Goal: Information Seeking & Learning: Learn about a topic

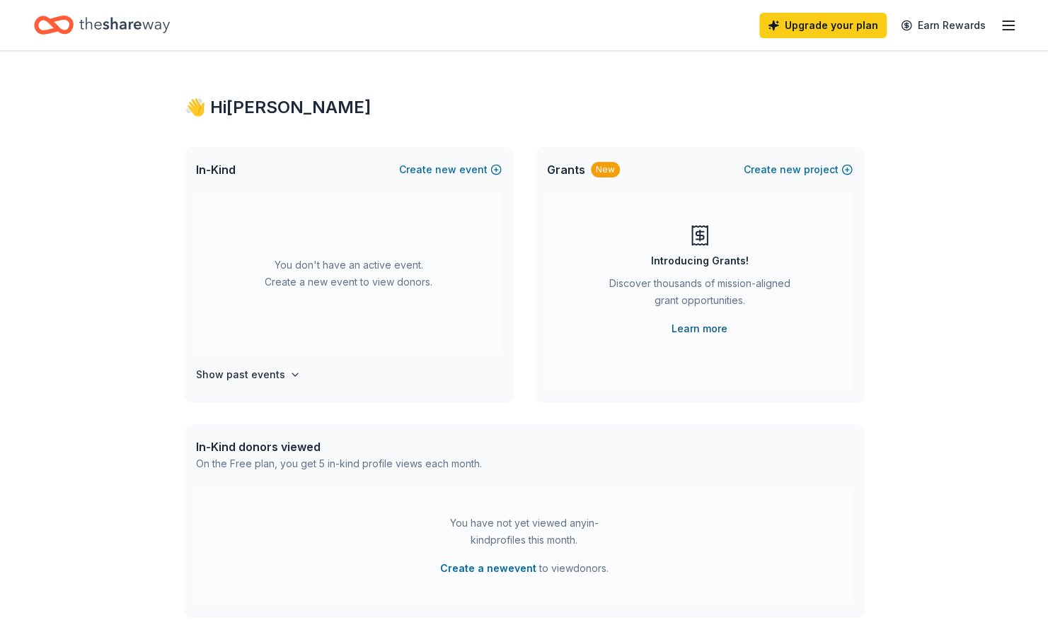
click at [698, 329] on link "Learn more" at bounding box center [699, 328] width 56 height 17
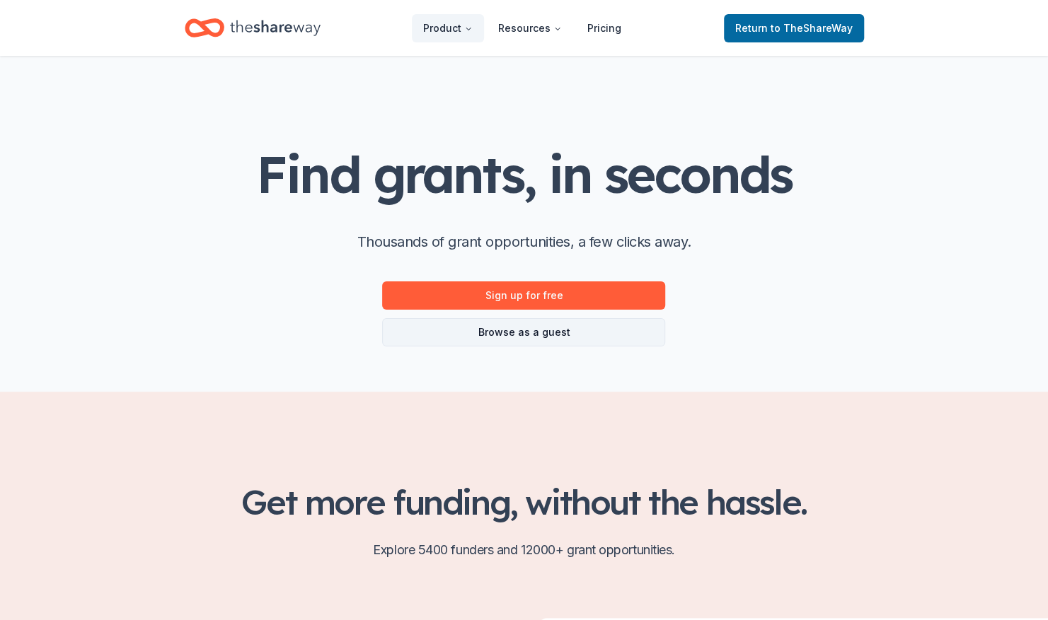
click at [468, 325] on link "Browse as a guest" at bounding box center [523, 332] width 283 height 28
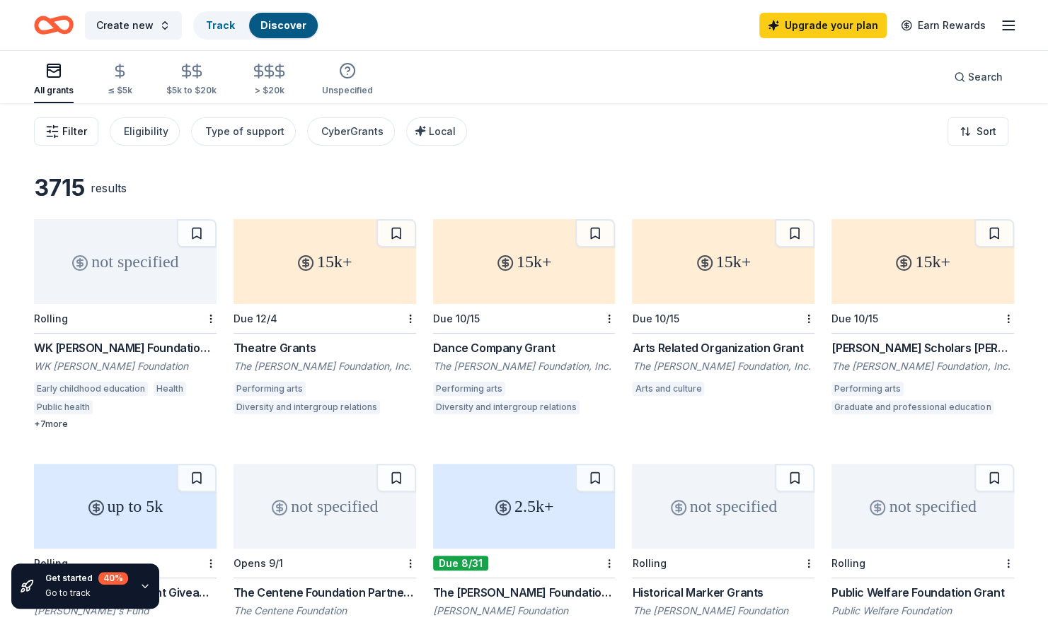
click at [52, 125] on icon "button" at bounding box center [52, 132] width 14 height 14
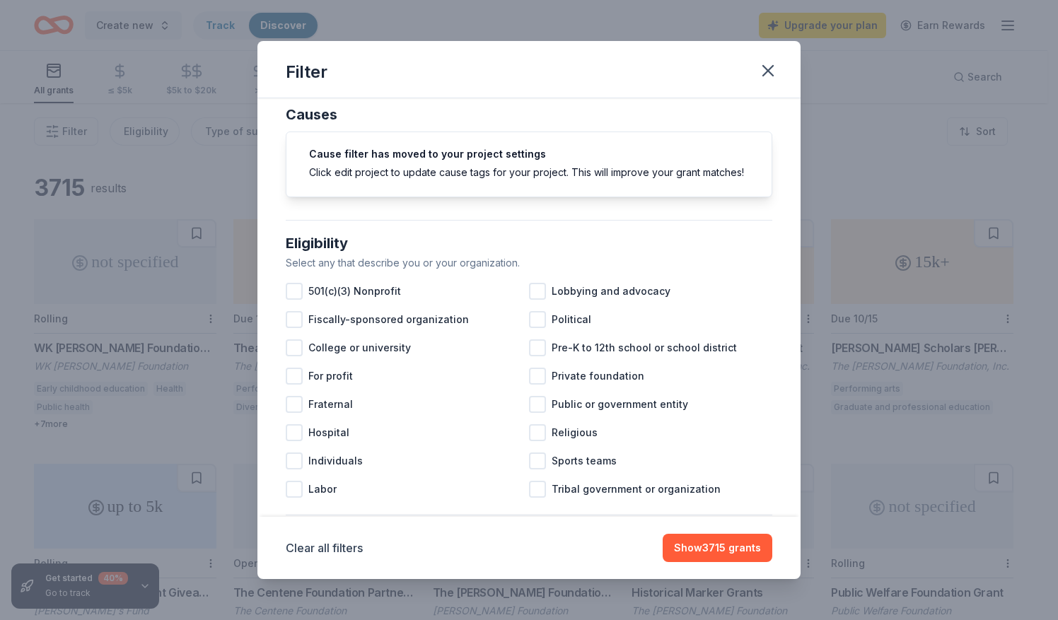
scroll to position [18, 0]
click at [296, 299] on div at bounding box center [294, 290] width 17 height 17
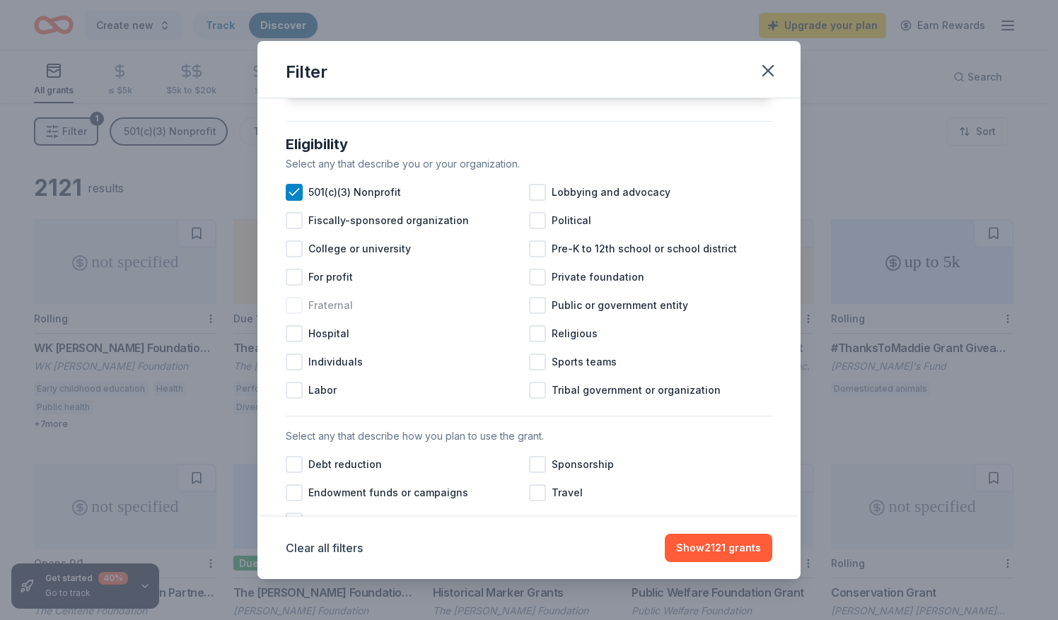
scroll to position [126, 0]
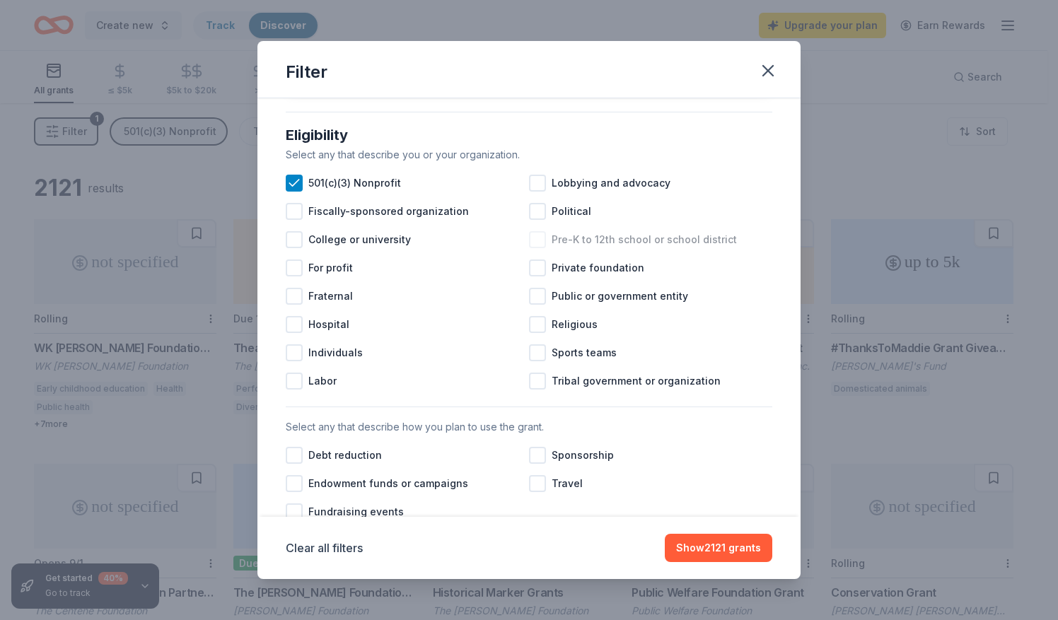
click at [529, 248] on div at bounding box center [537, 239] width 17 height 17
click at [536, 333] on div at bounding box center [537, 324] width 17 height 17
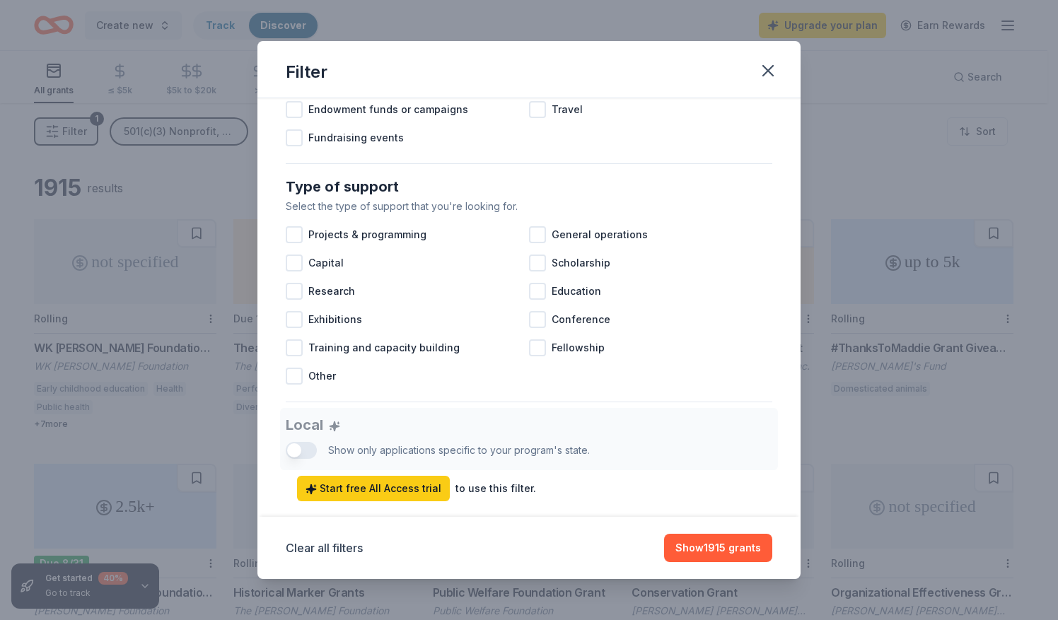
scroll to position [506, 0]
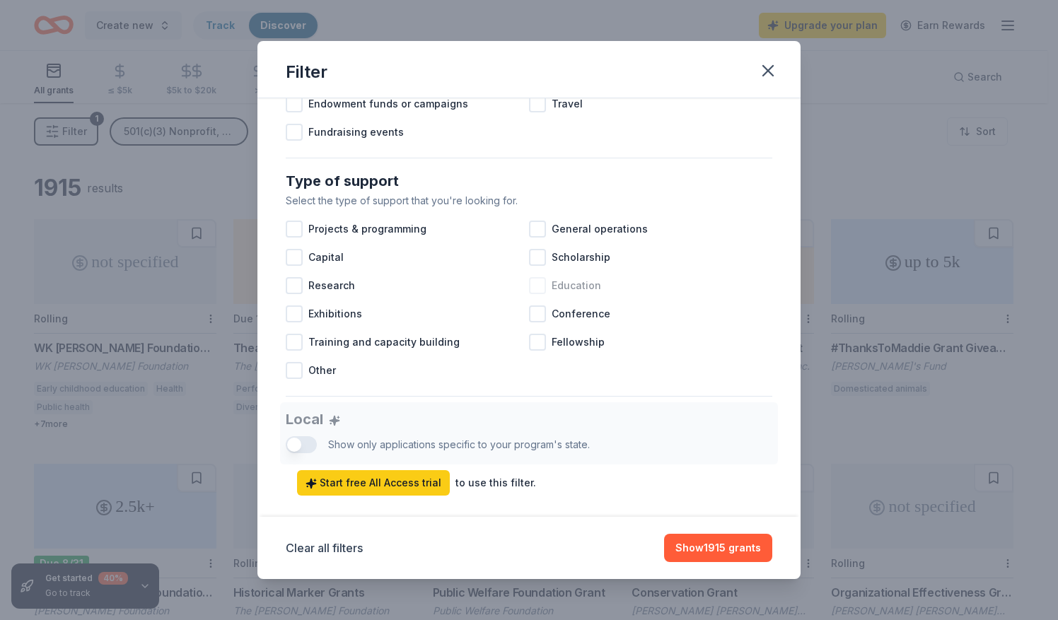
click at [534, 294] on div at bounding box center [537, 285] width 17 height 17
click at [531, 238] on div at bounding box center [537, 229] width 17 height 17
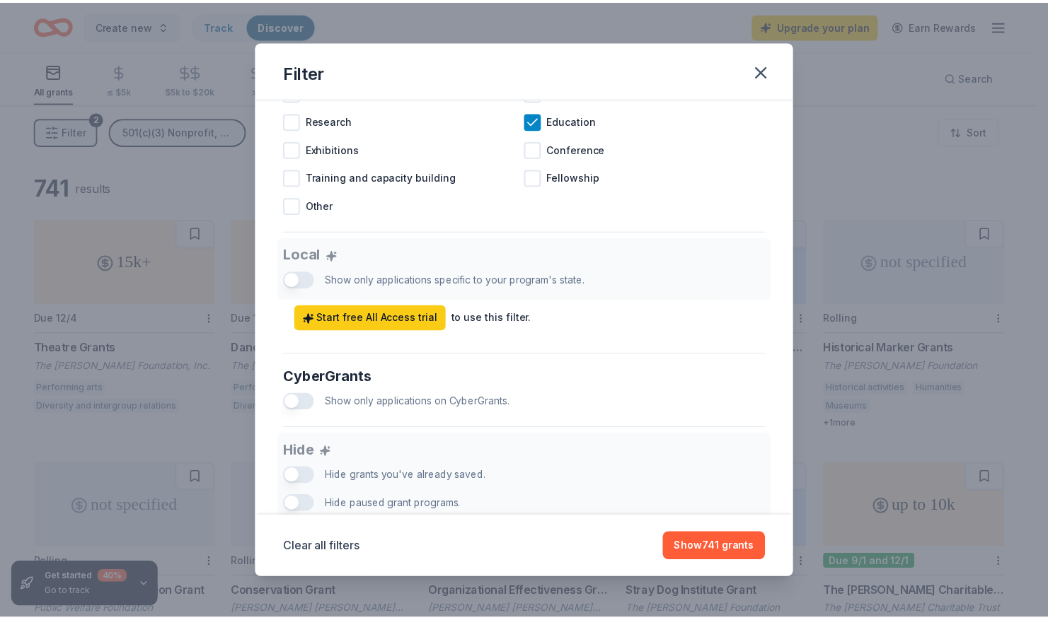
scroll to position [708, 0]
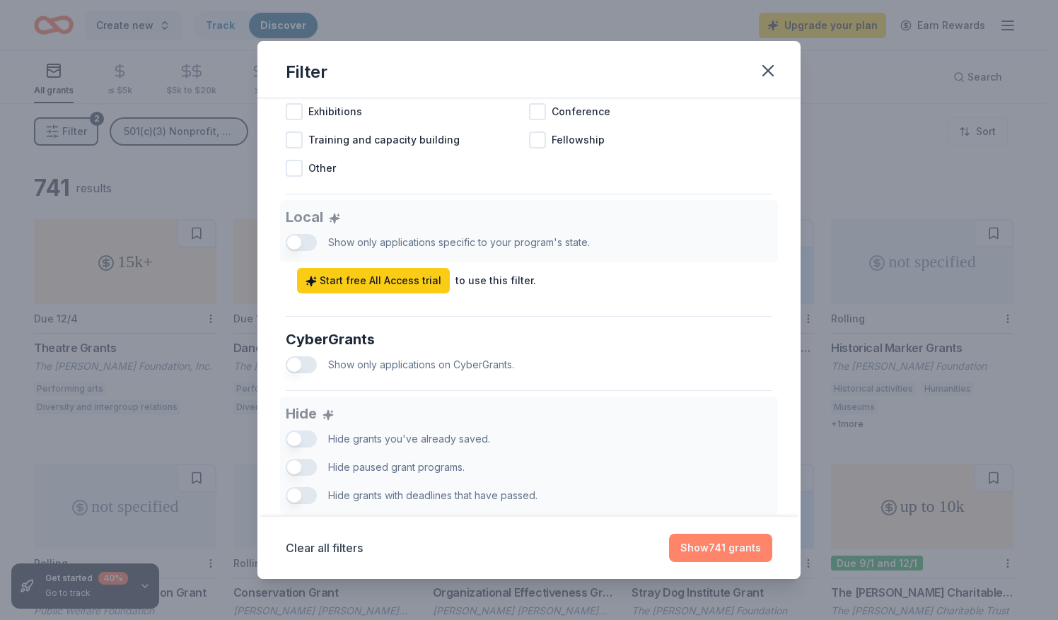
click at [696, 549] on button "Show 741 grants" at bounding box center [720, 548] width 103 height 28
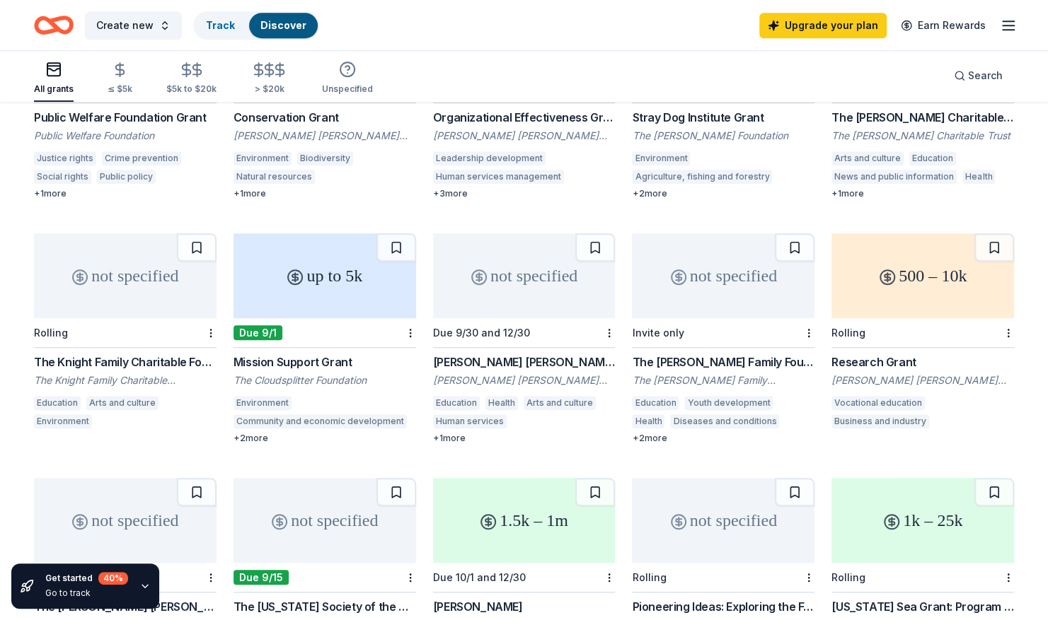
scroll to position [489, 0]
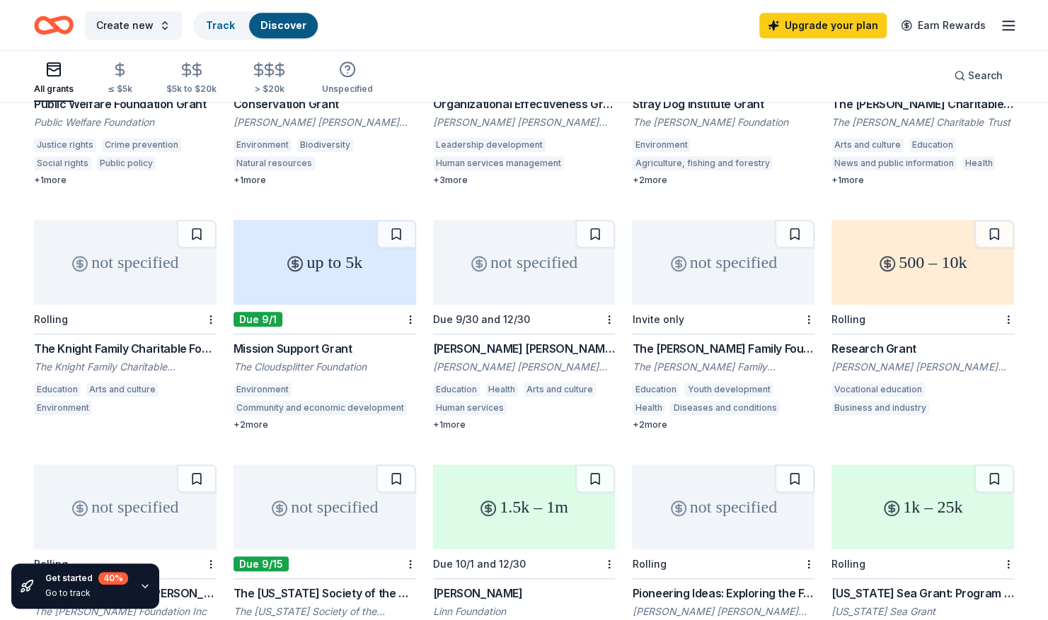
click at [302, 266] on div "up to 5k" at bounding box center [324, 262] width 183 height 85
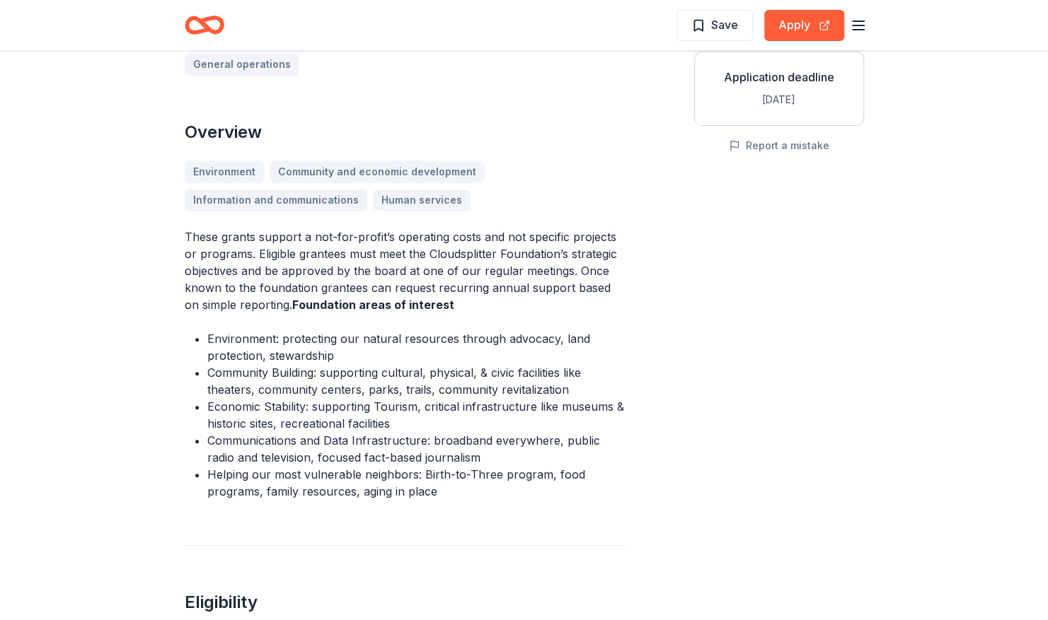
scroll to position [277, 0]
